Goal: Task Accomplishment & Management: Complete application form

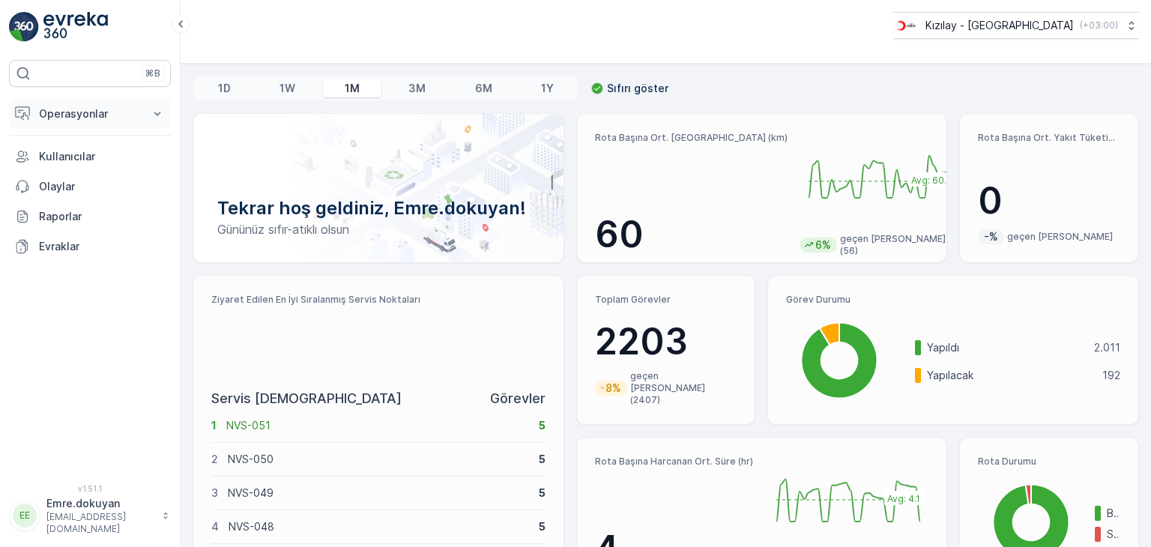
click at [63, 110] on p "Operasyonlar" at bounding box center [90, 113] width 102 height 15
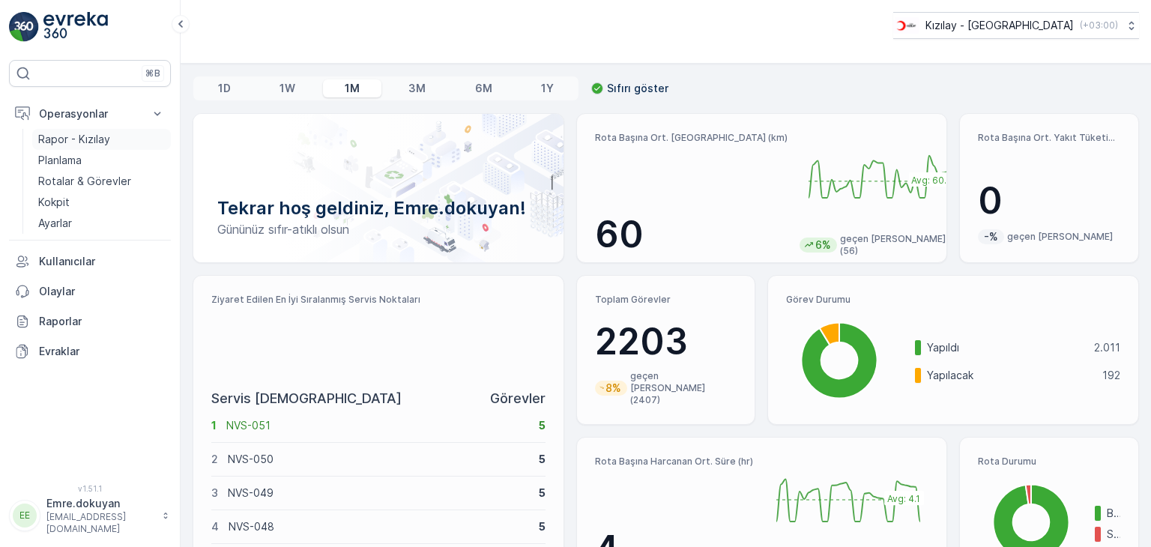
click at [67, 140] on p "Rapor - Kızılay" at bounding box center [74, 139] width 72 height 15
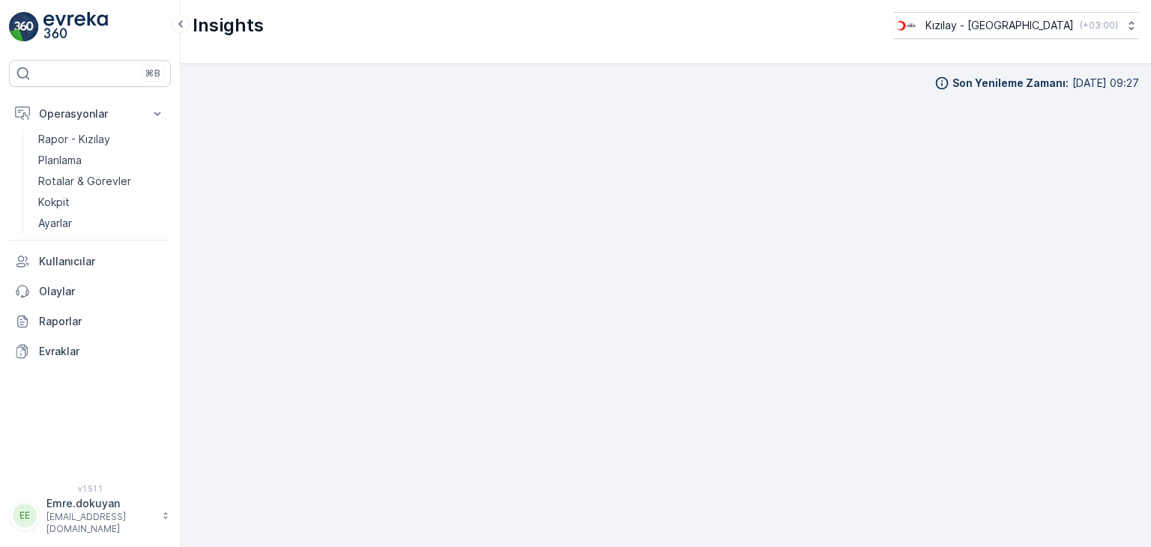
scroll to position [13, 0]
click at [72, 178] on p "Rotalar & Görevler" at bounding box center [84, 181] width 93 height 15
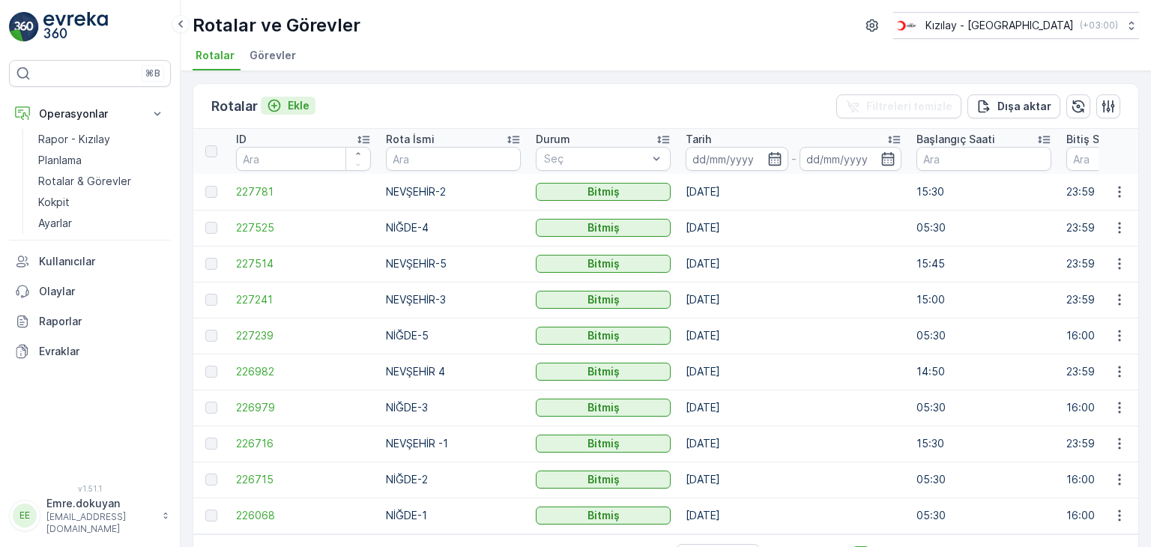
click at [297, 102] on p "Ekle" at bounding box center [299, 105] width 22 height 15
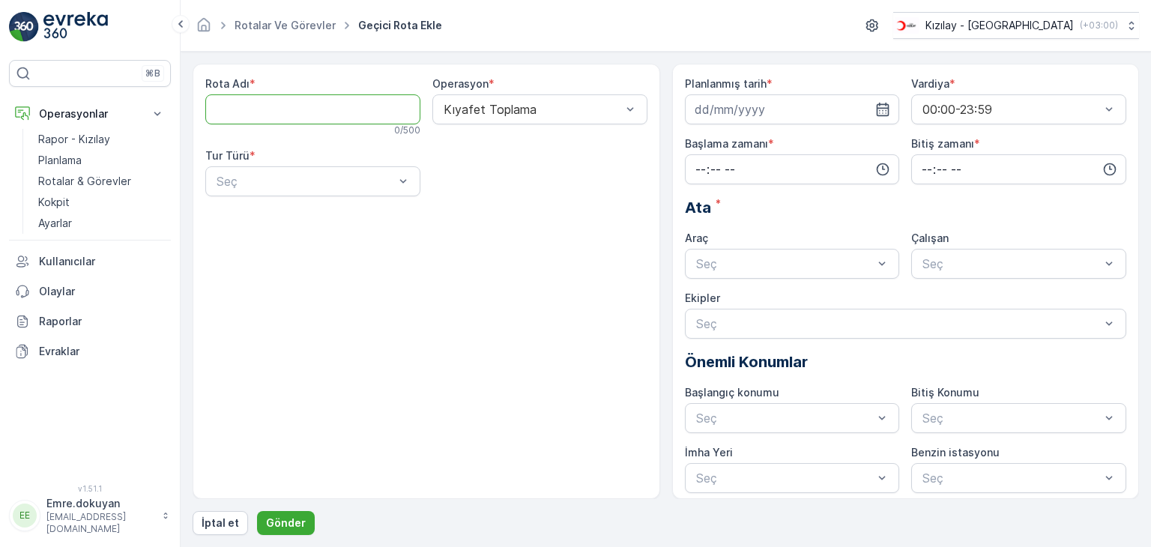
click at [320, 115] on Adı "Rota Adı" at bounding box center [312, 109] width 215 height 30
type Adı "NİĞDE-1"
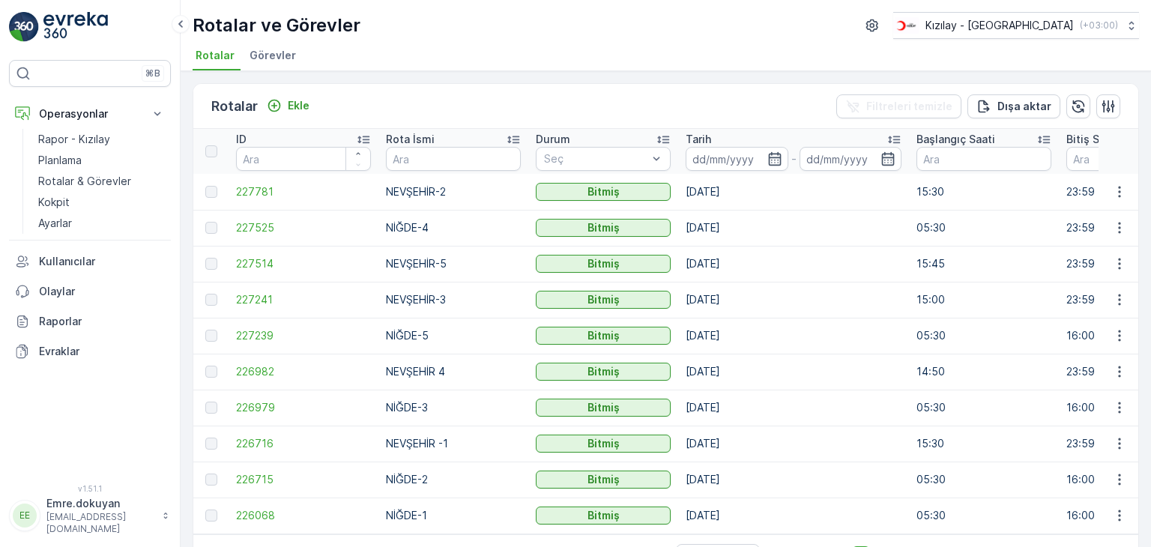
click at [396, 324] on td "NİĞDE-5" at bounding box center [453, 336] width 150 height 36
click at [300, 106] on p "Ekle" at bounding box center [299, 105] width 22 height 15
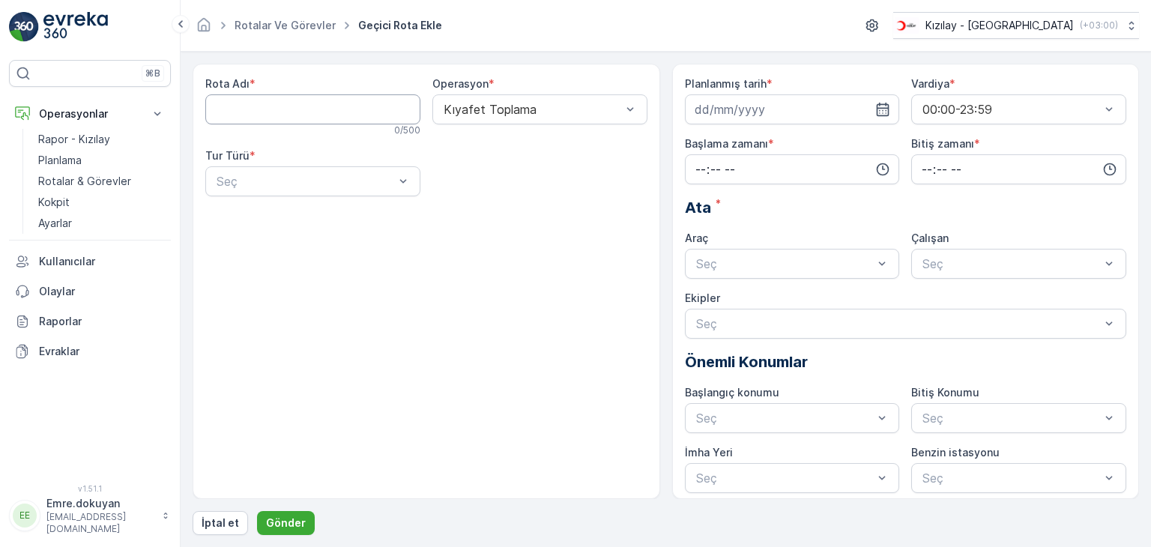
click at [242, 112] on Adı "Rota Adı" at bounding box center [312, 109] width 215 height 30
type Adı "NİĞDE-1"
drag, startPoint x: 541, startPoint y: 142, endPoint x: 501, endPoint y: 157, distance: 42.7
click at [540, 142] on div "Kıyafet Toplama" at bounding box center [539, 145] width 197 height 13
click at [276, 218] on div "Statik" at bounding box center [312, 217] width 197 height 13
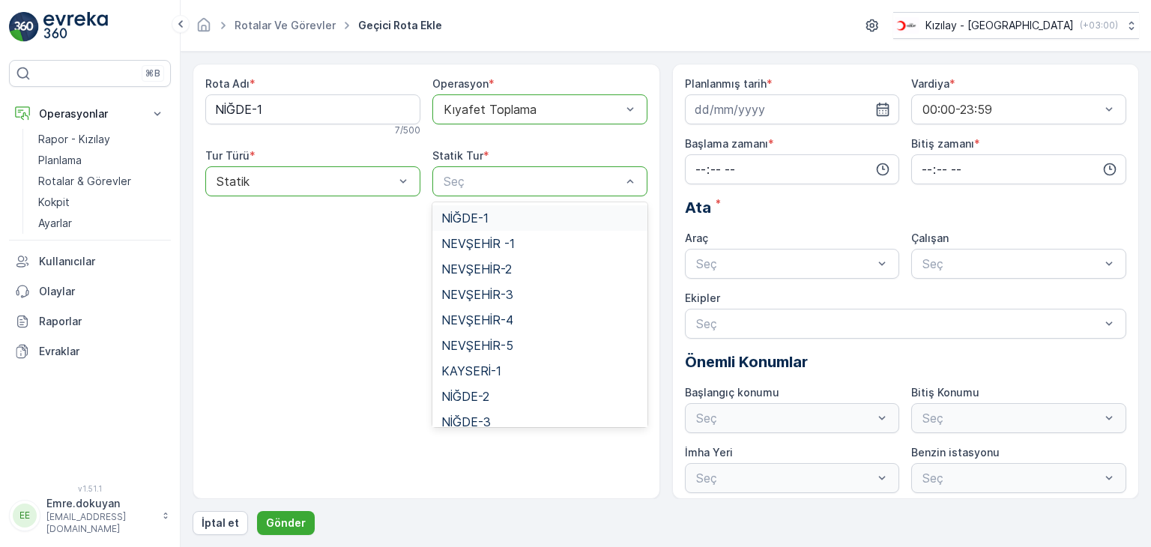
click at [480, 214] on span "NİĞDE-1" at bounding box center [464, 217] width 47 height 13
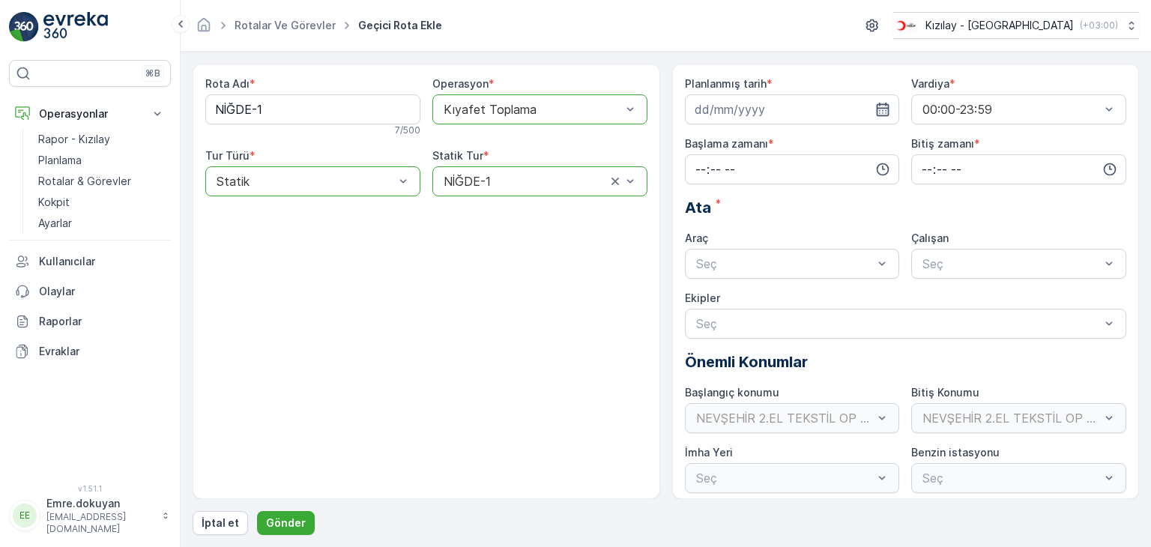
click at [883, 110] on icon "button" at bounding box center [882, 109] width 15 height 15
click at [708, 324] on div "29" at bounding box center [710, 324] width 24 height 24
type input "[DATE]"
click at [694, 165] on input "time" at bounding box center [792, 169] width 215 height 30
click at [701, 306] on span "05" at bounding box center [700, 302] width 13 height 15
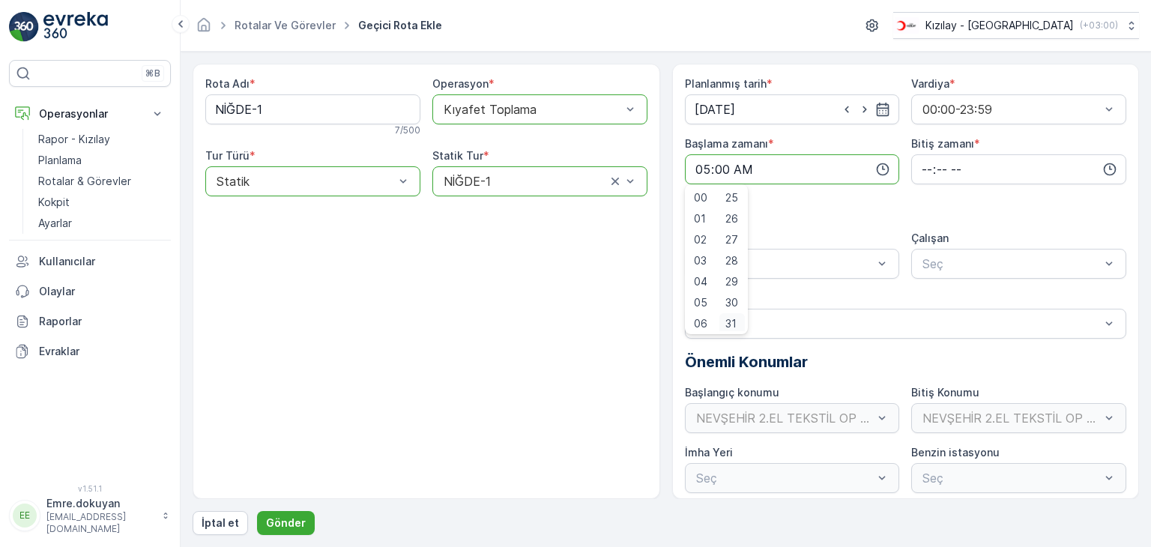
scroll to position [527, 0]
click at [736, 296] on span "30" at bounding box center [731, 299] width 13 height 15
type input "05:30"
click at [920, 167] on input "time" at bounding box center [1018, 169] width 215 height 30
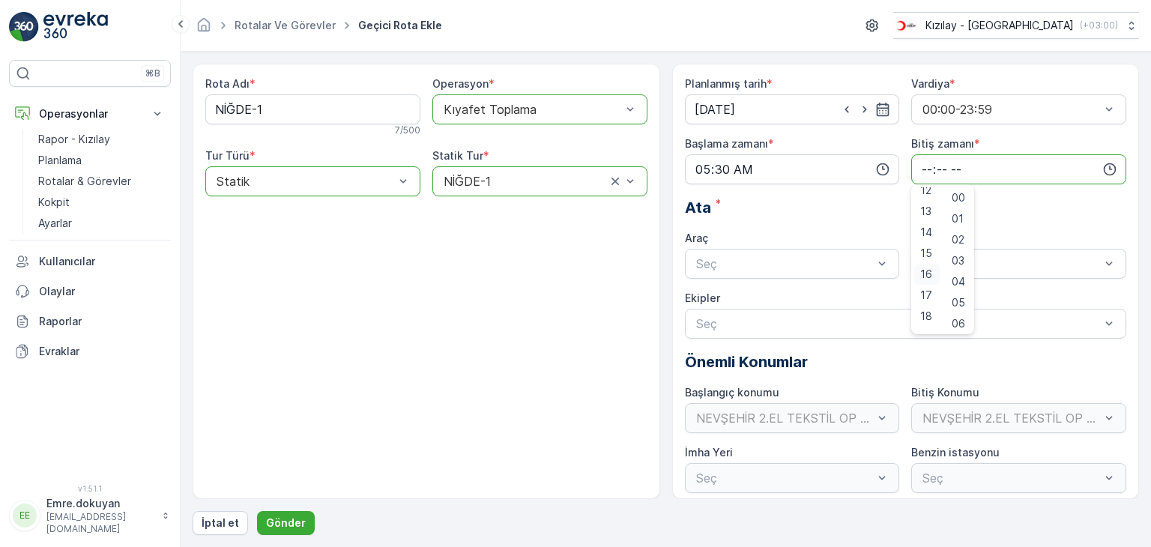
scroll to position [300, 0]
click at [922, 232] on span "16" at bounding box center [926, 233] width 12 height 15
type input "16:00"
click at [958, 194] on span "00" at bounding box center [958, 197] width 13 height 15
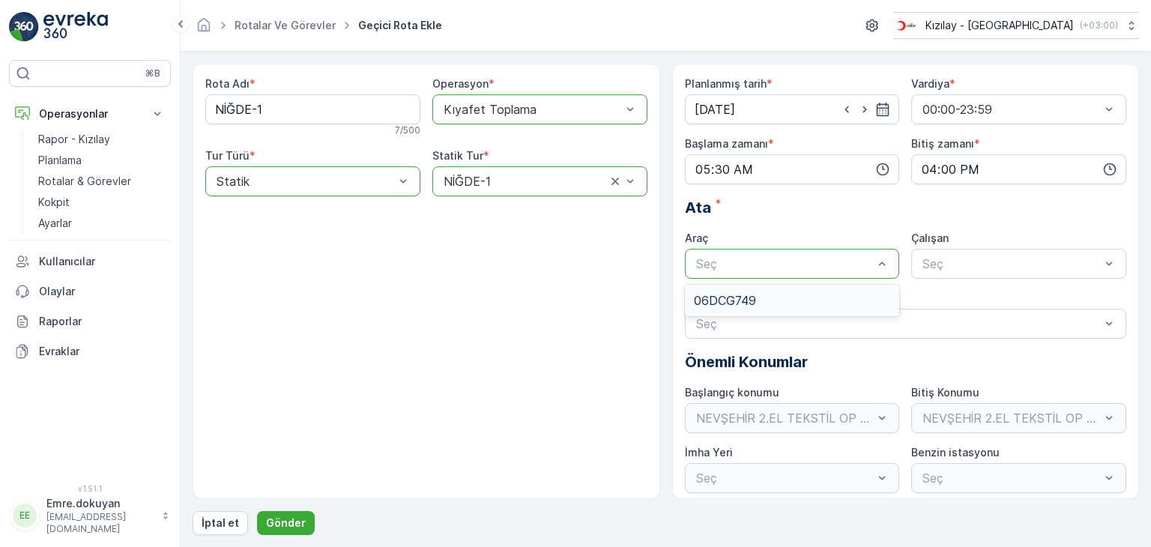
click at [743, 294] on span "06DCG749" at bounding box center [725, 300] width 62 height 13
click at [955, 300] on div "FORD" at bounding box center [1018, 300] width 197 height 13
click at [426, 435] on div "Rota Adı * NİĞDE-1 7 / 500 Operasyon * option Kıyafet Toplama, selected. Kıyafe…" at bounding box center [427, 281] width 468 height 435
click at [289, 525] on p "Gönder" at bounding box center [286, 522] width 40 height 15
